Goal: Task Accomplishment & Management: Complete application form

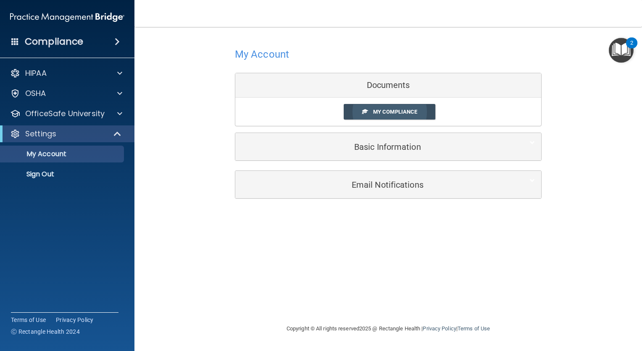
click at [390, 113] on span "My Compliance" at bounding box center [395, 111] width 44 height 6
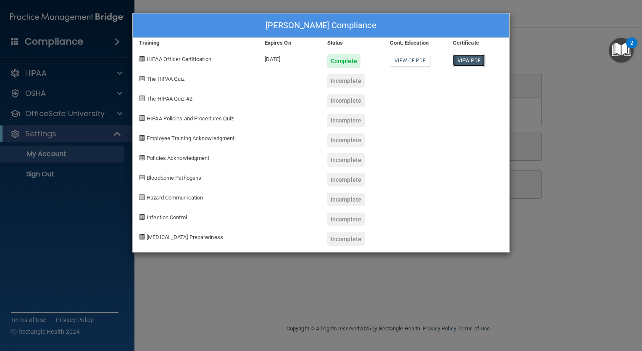
click at [466, 60] on link "View PDF" at bounding box center [469, 60] width 32 height 12
click at [79, 197] on div "[PERSON_NAME] Compliance Training Expires On Status Cont. Education Certificate…" at bounding box center [321, 175] width 642 height 351
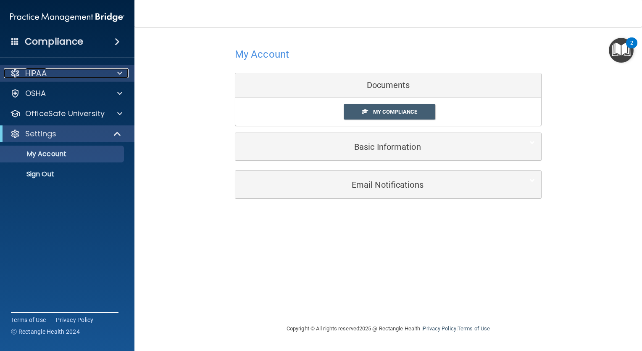
click at [41, 76] on p "HIPAA" at bounding box center [35, 73] width 21 height 10
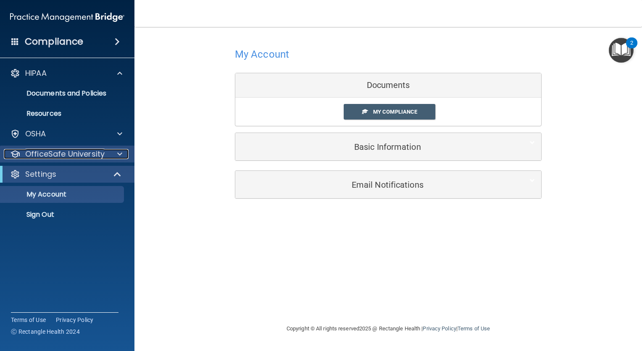
click at [76, 153] on p "OfficeSafe University" at bounding box center [64, 154] width 79 height 10
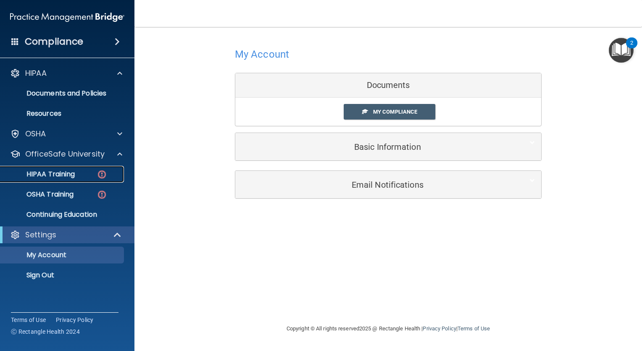
click at [60, 175] on p "HIPAA Training" at bounding box center [39, 174] width 69 height 8
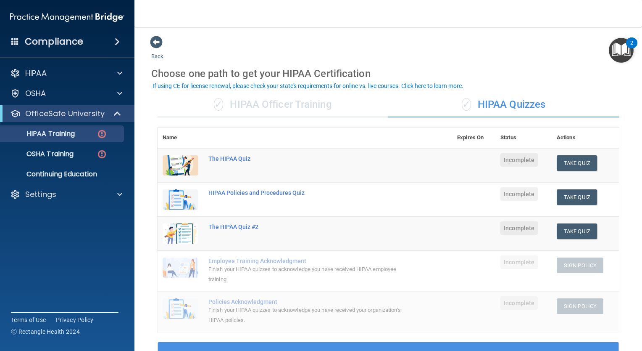
click at [304, 107] on div "✓ HIPAA Officer Training" at bounding box center [273, 104] width 231 height 25
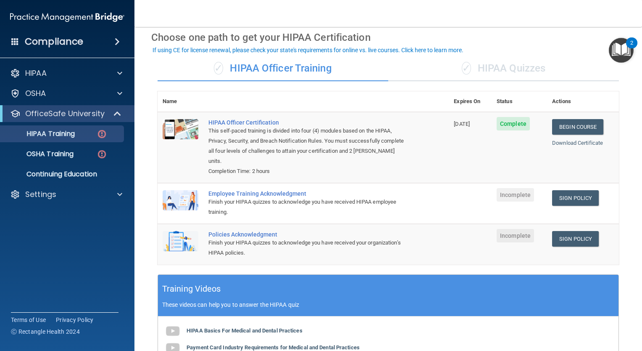
scroll to position [32, 0]
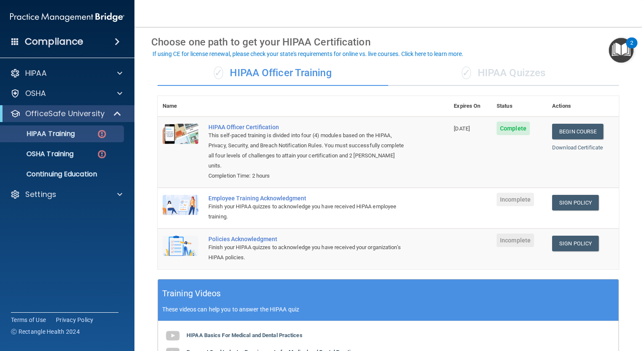
click at [481, 76] on div "✓ HIPAA Quizzes" at bounding box center [503, 73] width 231 height 25
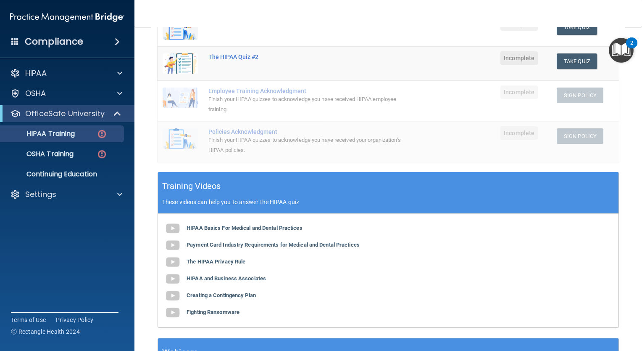
scroll to position [168, 0]
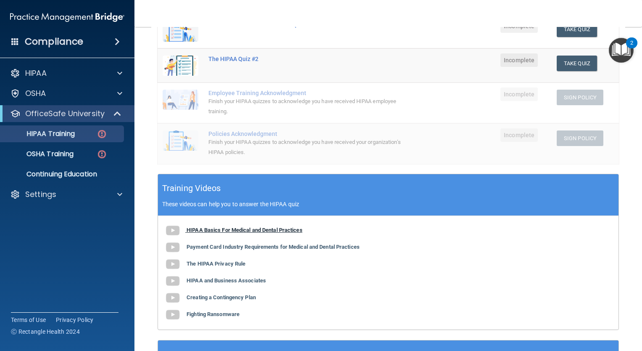
click at [175, 231] on img at bounding box center [172, 230] width 17 height 17
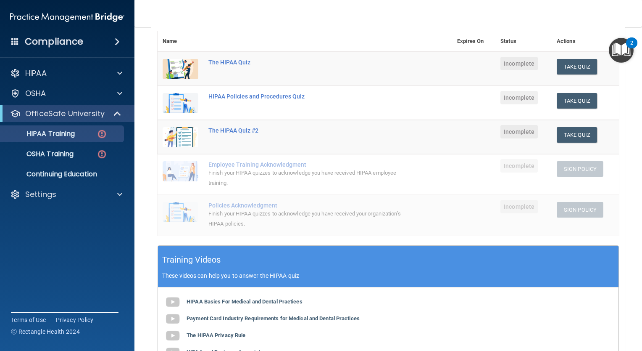
scroll to position [78, 0]
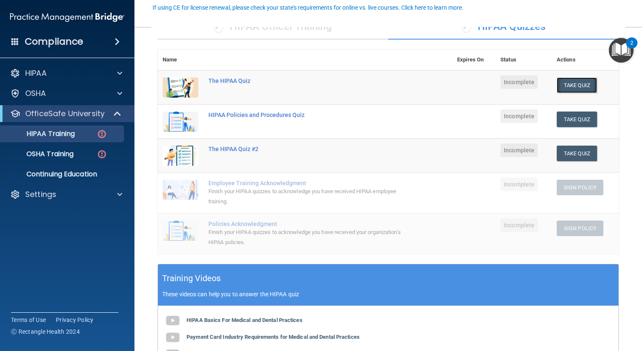
click at [567, 82] on button "Take Quiz" at bounding box center [577, 85] width 40 height 16
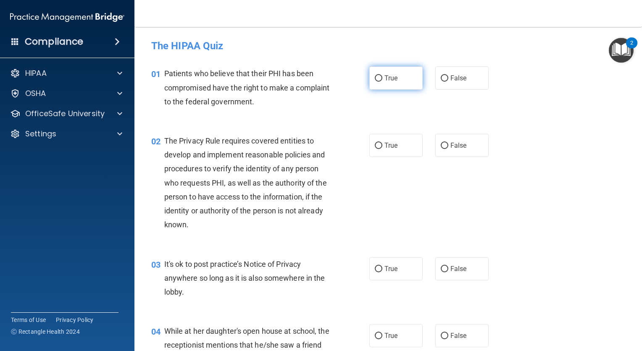
click at [380, 76] on label "True" at bounding box center [395, 77] width 53 height 23
click at [380, 76] on input "True" at bounding box center [379, 78] width 8 height 6
radio input "true"
click at [385, 146] on span "True" at bounding box center [391, 145] width 13 height 8
click at [382, 146] on input "True" at bounding box center [379, 145] width 8 height 6
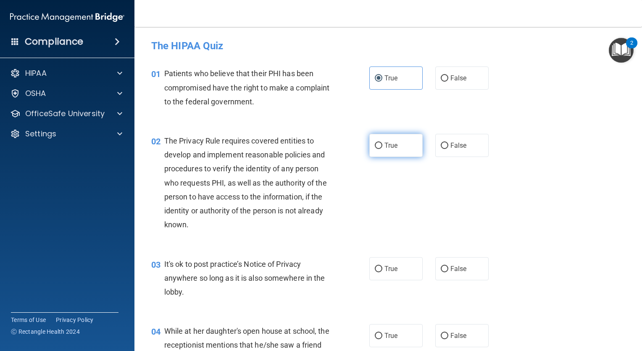
radio input "true"
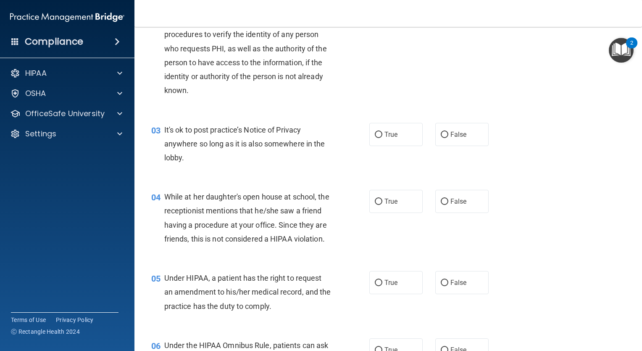
scroll to position [134, 0]
click at [445, 135] on label "False" at bounding box center [461, 133] width 53 height 23
click at [445, 135] on input "False" at bounding box center [445, 134] width 8 height 6
radio input "true"
click at [444, 198] on input "False" at bounding box center [445, 201] width 8 height 6
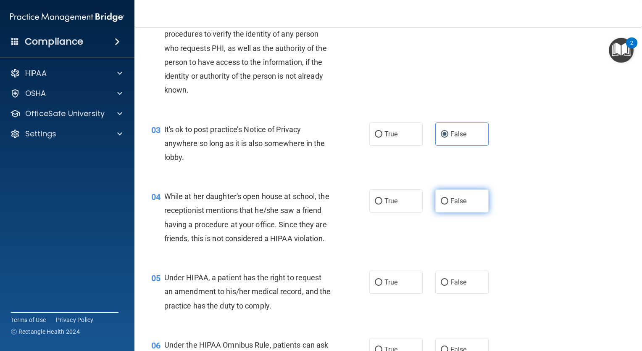
radio input "true"
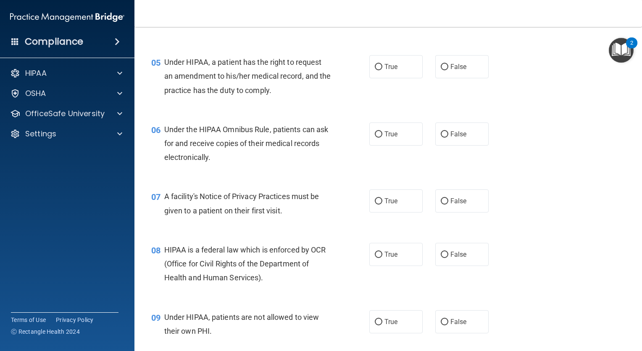
scroll to position [353, 0]
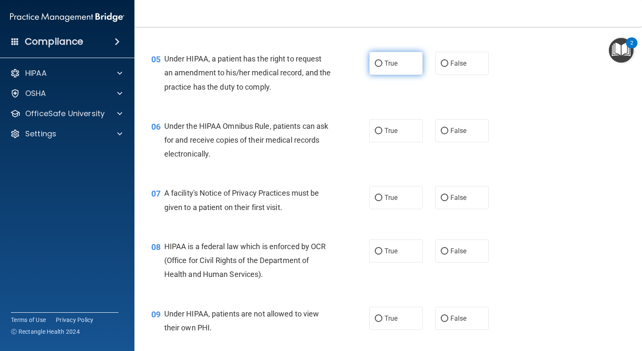
click at [375, 67] on input "True" at bounding box center [379, 64] width 8 height 6
radio input "true"
click at [378, 134] on input "True" at bounding box center [379, 131] width 8 height 6
radio input "true"
click at [375, 201] on input "True" at bounding box center [379, 198] width 8 height 6
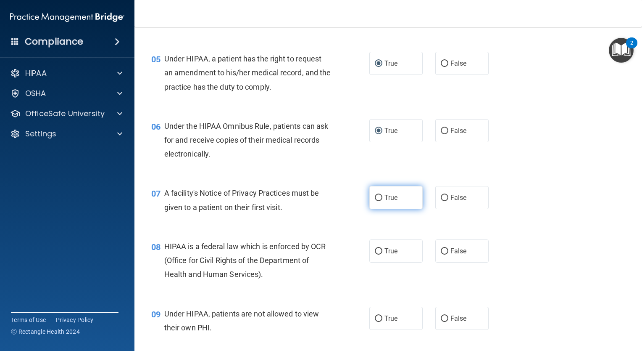
radio input "true"
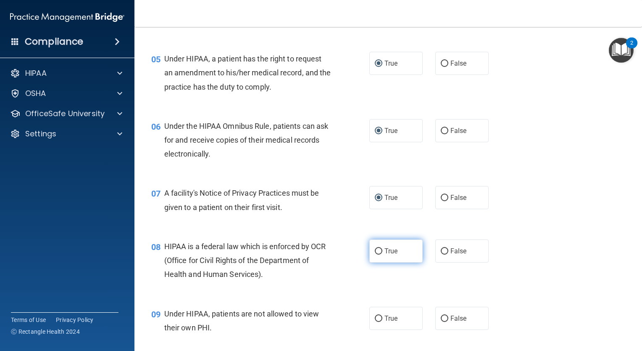
click at [377, 254] on input "True" at bounding box center [379, 251] width 8 height 6
radio input "true"
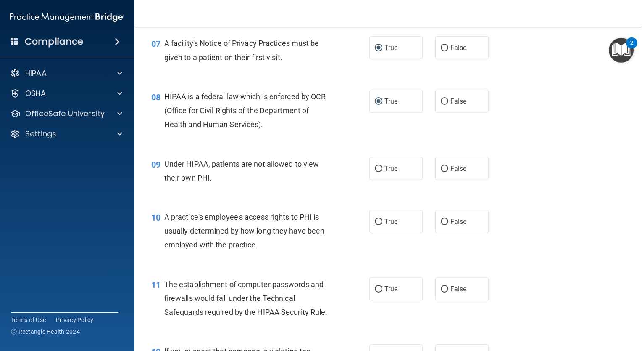
scroll to position [504, 0]
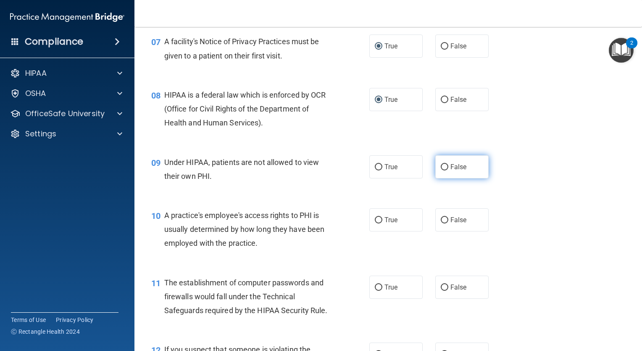
click at [442, 170] on input "False" at bounding box center [445, 167] width 8 height 6
radio input "true"
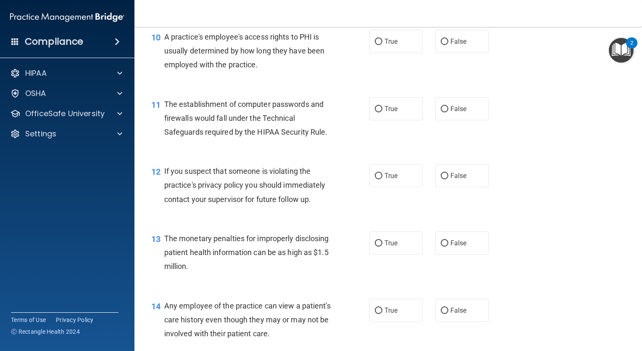
scroll to position [680, 0]
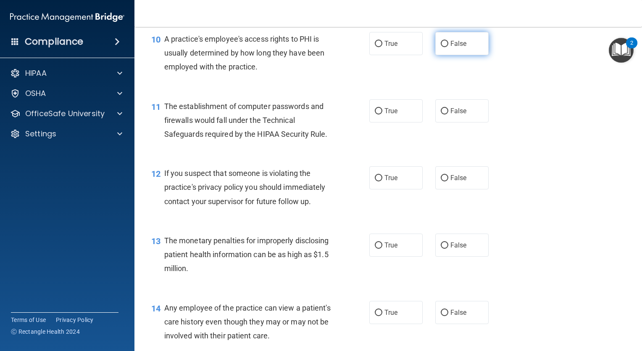
click at [443, 47] on input "False" at bounding box center [445, 44] width 8 height 6
radio input "true"
click at [376, 114] on input "True" at bounding box center [379, 111] width 8 height 6
radio input "true"
click at [377, 181] on input "True" at bounding box center [379, 178] width 8 height 6
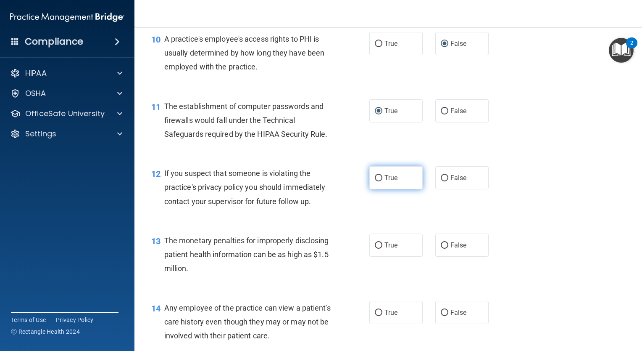
radio input "true"
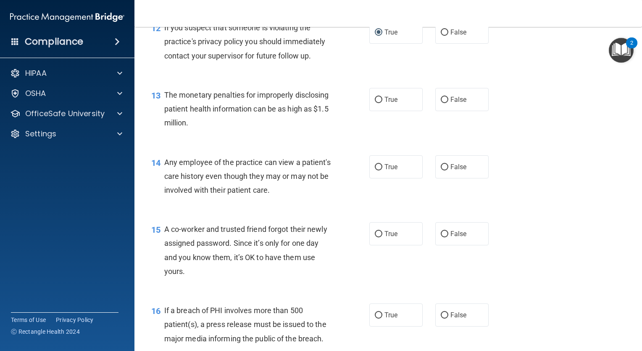
scroll to position [834, 0]
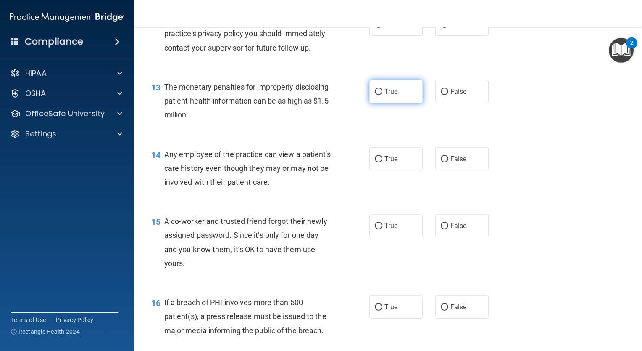
click at [375, 95] on input "True" at bounding box center [379, 92] width 8 height 6
radio input "true"
click at [444, 162] on input "False" at bounding box center [445, 159] width 8 height 6
radio input "true"
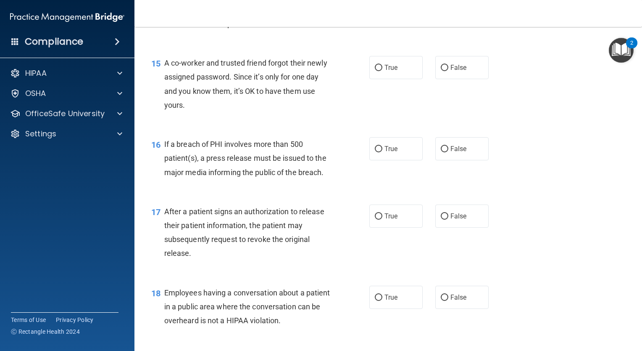
scroll to position [994, 0]
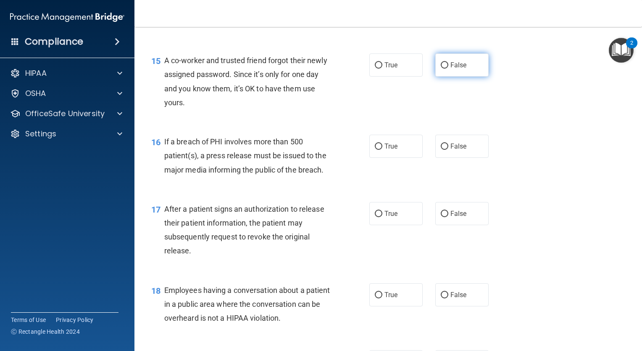
click at [443, 74] on label "False" at bounding box center [461, 64] width 53 height 23
click at [443, 69] on input "False" at bounding box center [445, 65] width 8 height 6
radio input "true"
click at [375, 150] on input "True" at bounding box center [379, 146] width 8 height 6
radio input "true"
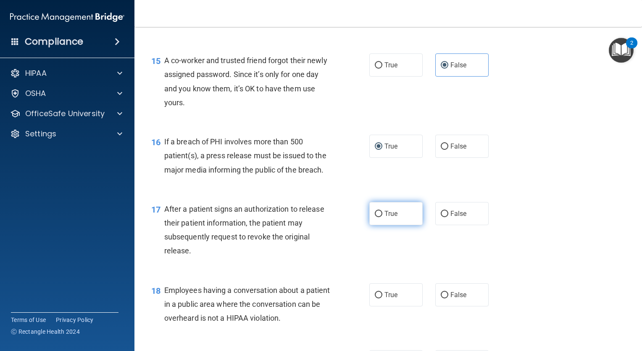
click at [375, 217] on input "True" at bounding box center [379, 214] width 8 height 6
radio input "true"
click at [441, 298] on input "False" at bounding box center [445, 295] width 8 height 6
radio input "true"
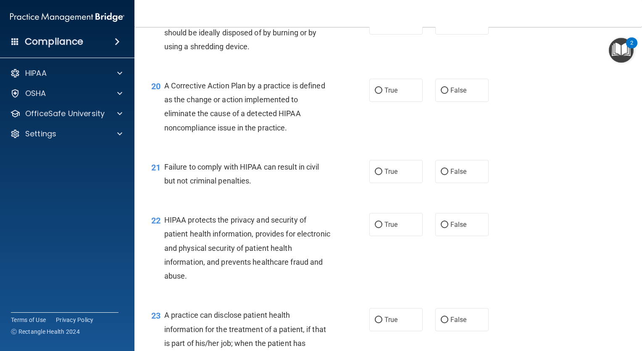
scroll to position [1328, 0]
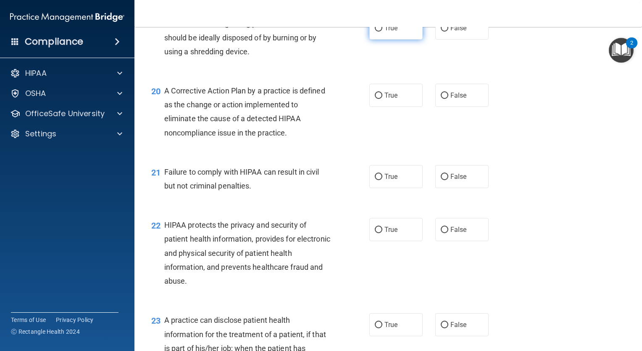
click at [385, 32] on span "True" at bounding box center [391, 28] width 13 height 8
click at [382, 32] on input "True" at bounding box center [379, 28] width 8 height 6
radio input "true"
click at [377, 107] on label "True" at bounding box center [395, 95] width 53 height 23
click at [377, 99] on input "True" at bounding box center [379, 95] width 8 height 6
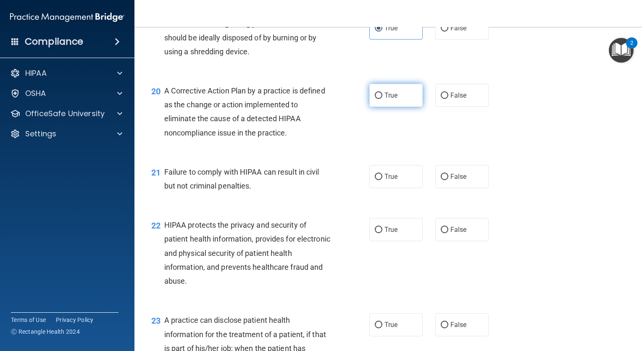
radio input "true"
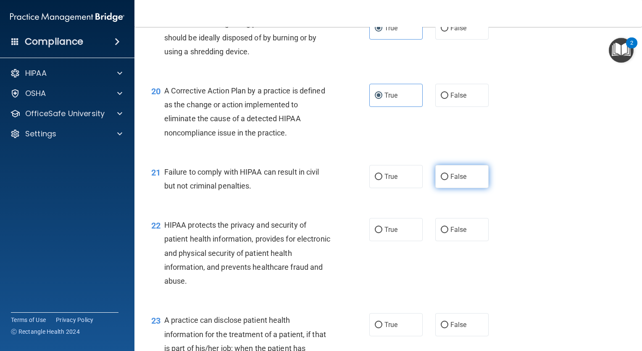
click at [441, 180] on input "False" at bounding box center [445, 177] width 8 height 6
radio input "true"
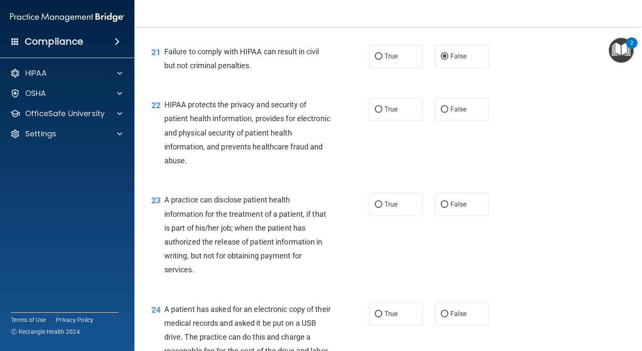
scroll to position [1481, 0]
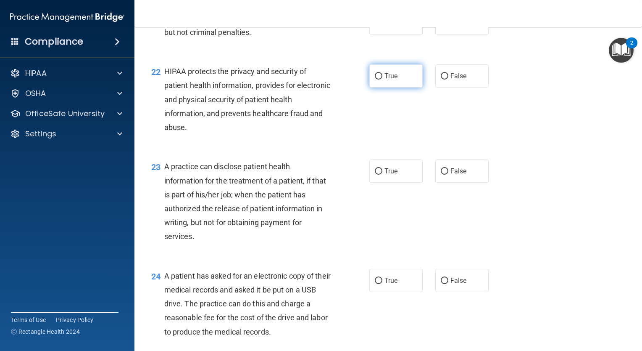
click at [375, 79] on input "True" at bounding box center [379, 76] width 8 height 6
radio input "true"
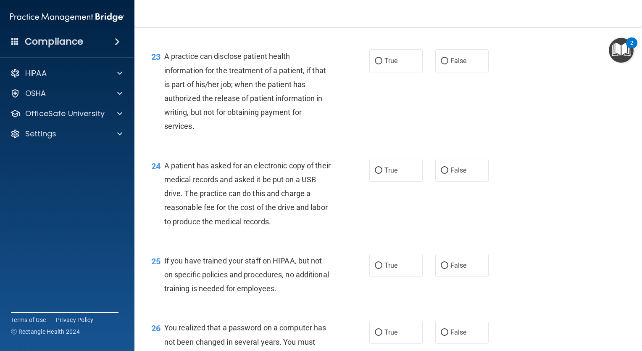
scroll to position [1601, 0]
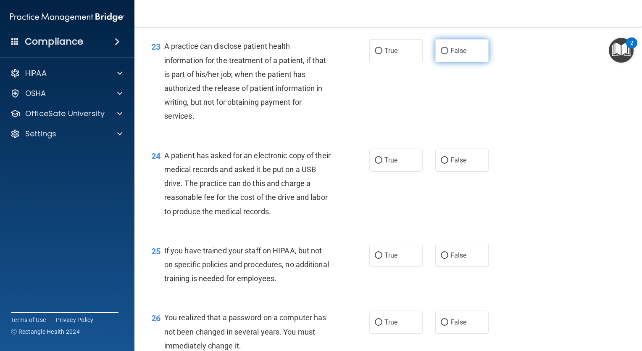
click at [441, 54] on input "False" at bounding box center [445, 51] width 8 height 6
radio input "true"
click at [378, 163] on input "True" at bounding box center [379, 160] width 8 height 6
radio input "true"
click at [461, 259] on span "False" at bounding box center [459, 255] width 16 height 8
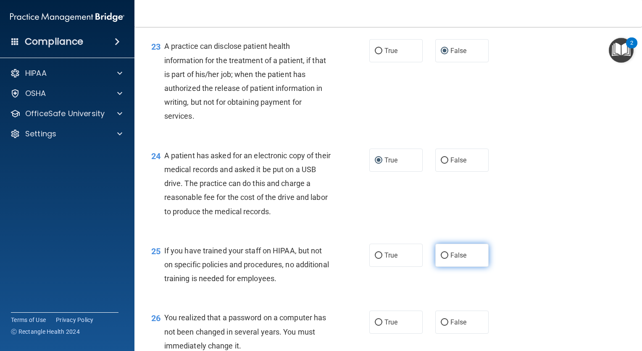
click at [448, 258] on input "False" at bounding box center [445, 255] width 8 height 6
radio input "true"
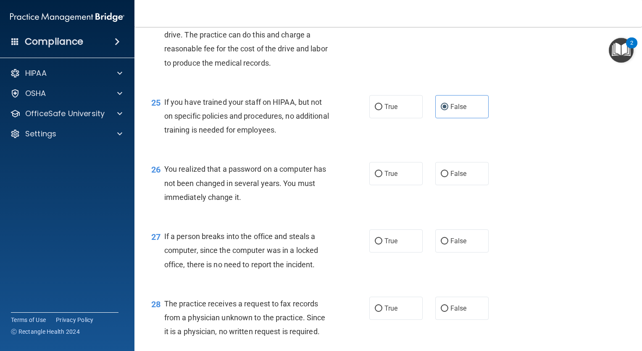
scroll to position [1760, 0]
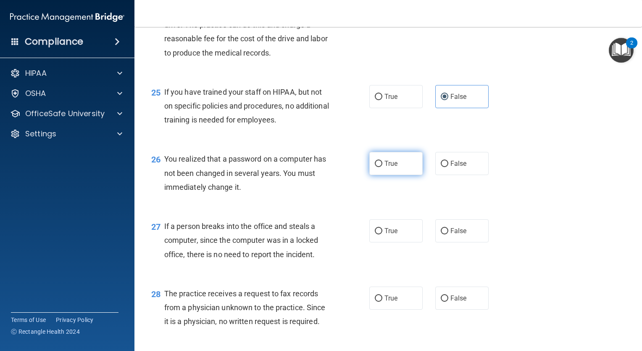
click at [378, 167] on input "True" at bounding box center [379, 164] width 8 height 6
radio input "true"
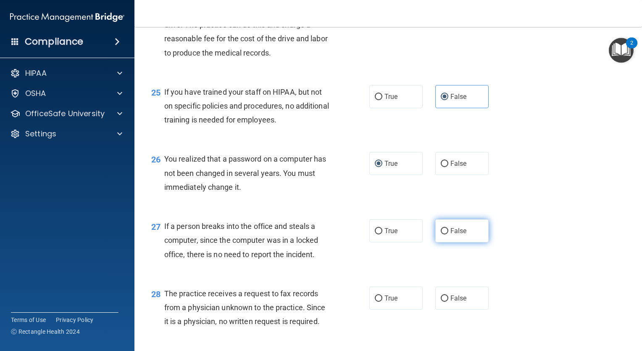
click at [440, 242] on label "False" at bounding box center [461, 230] width 53 height 23
click at [441, 234] on input "False" at bounding box center [445, 231] width 8 height 6
radio input "true"
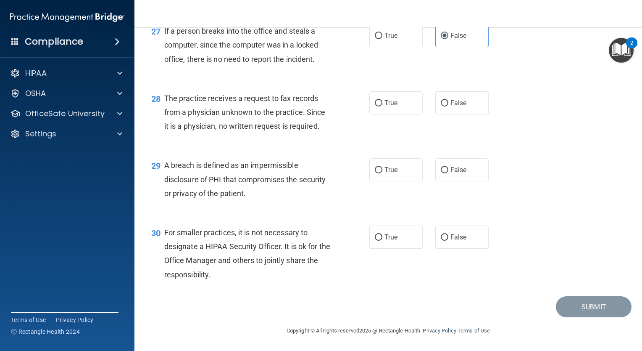
scroll to position [1969, 0]
click at [445, 103] on label "False" at bounding box center [461, 102] width 53 height 23
click at [445, 103] on input "False" at bounding box center [445, 103] width 8 height 6
radio input "true"
click at [375, 169] on input "True" at bounding box center [379, 170] width 8 height 6
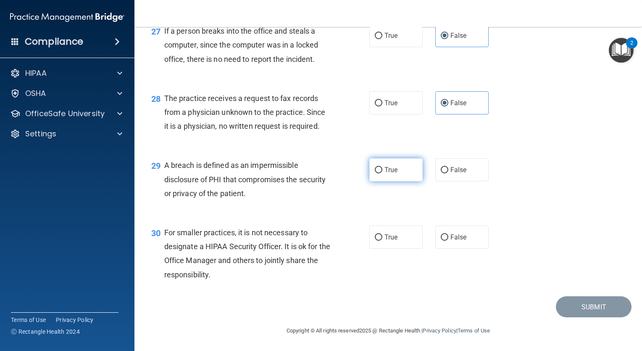
radio input "true"
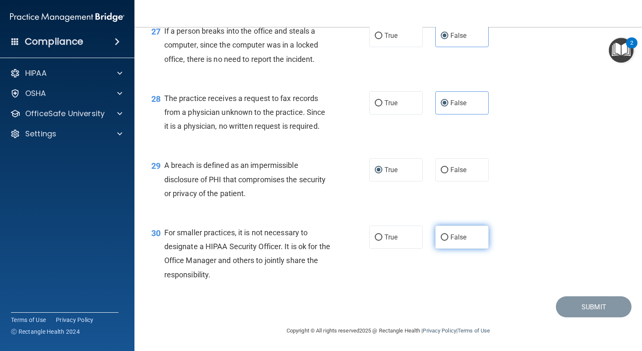
click at [435, 240] on label "False" at bounding box center [461, 236] width 53 height 23
click at [441, 240] on input "False" at bounding box center [445, 237] width 8 height 6
radio input "true"
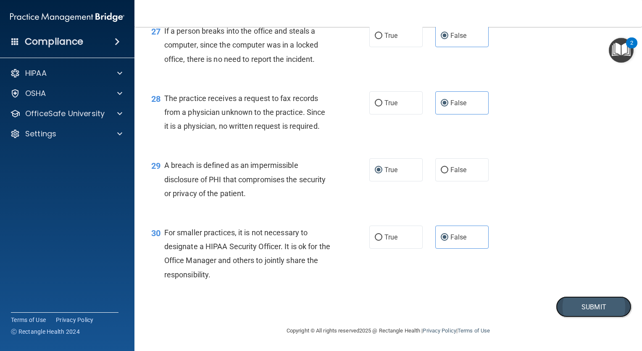
click at [563, 311] on button "Submit" at bounding box center [594, 306] width 76 height 21
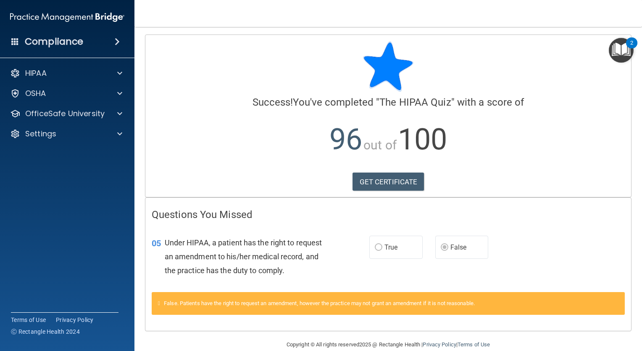
scroll to position [14, 0]
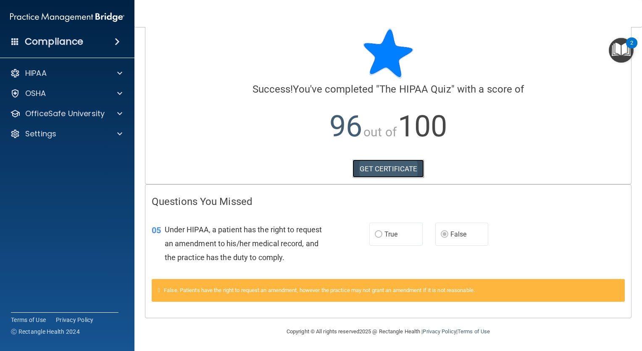
click at [372, 173] on link "GET CERTIFICATE" at bounding box center [389, 168] width 72 height 18
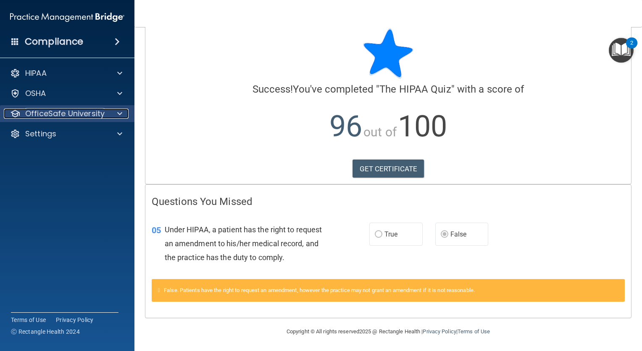
click at [66, 109] on p "OfficeSafe University" at bounding box center [64, 113] width 79 height 10
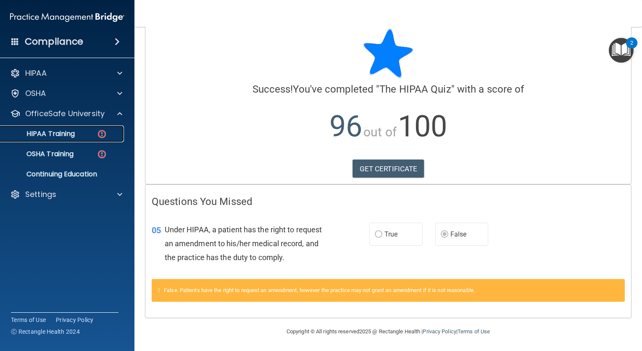
click at [59, 135] on p "HIPAA Training" at bounding box center [39, 133] width 69 height 8
